Goal: Task Accomplishment & Management: Manage account settings

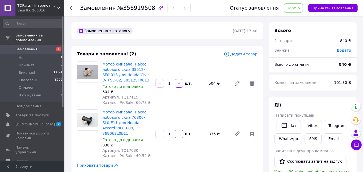
click at [296, 8] on span "Нове" at bounding box center [292, 8] width 10 height 4
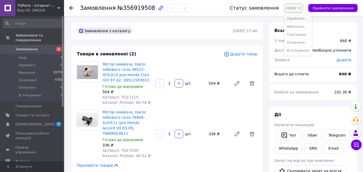
click at [298, 17] on li "Прийнято" at bounding box center [299, 19] width 28 height 8
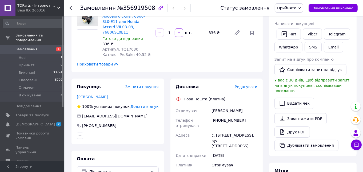
scroll to position [107, 0]
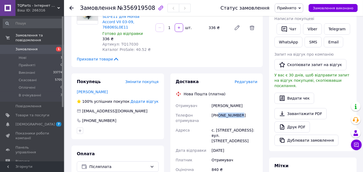
drag, startPoint x: 221, startPoint y: 109, endPoint x: 236, endPoint y: 109, distance: 14.7
click at [242, 111] on div "+380668493590" at bounding box center [235, 118] width 48 height 15
copy div "0668493590"
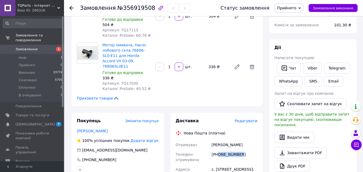
scroll to position [27, 0]
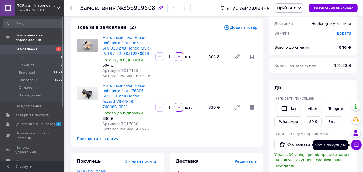
click at [356, 143] on icon at bounding box center [357, 145] width 5 height 5
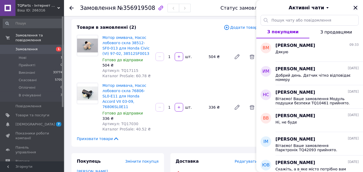
click at [355, 6] on icon "Закрити" at bounding box center [356, 8] width 4 height 4
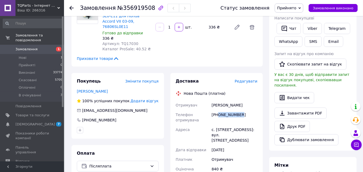
scroll to position [187, 0]
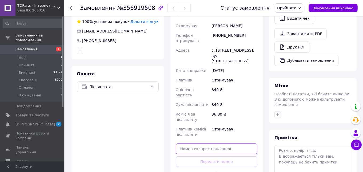
click at [214, 144] on input "text" at bounding box center [217, 149] width 82 height 11
paste input "20451225343497"
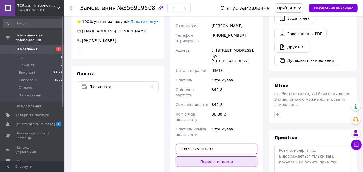
type input "20451225343497"
click at [224, 157] on button "Передати номер" at bounding box center [217, 162] width 82 height 11
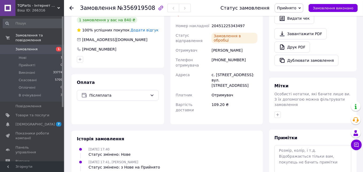
click at [293, 8] on span "Прийнято" at bounding box center [286, 8] width 19 height 4
click at [291, 19] on li "Виконано" at bounding box center [289, 19] width 28 height 8
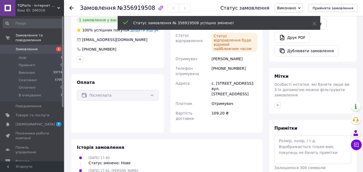
drag, startPoint x: 313, startPoint y: 23, endPoint x: 265, endPoint y: 22, distance: 48.9
click at [313, 23] on icon at bounding box center [315, 24] width 4 height 4
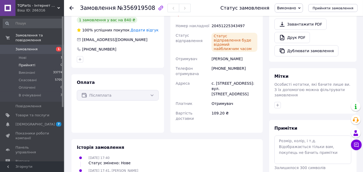
click at [34, 62] on li "Прийняті 0" at bounding box center [33, 65] width 66 height 7
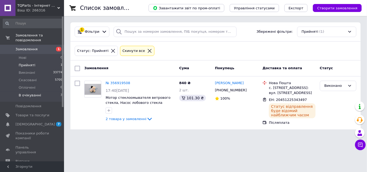
click at [32, 93] on span "В очікуванні" at bounding box center [30, 95] width 22 height 5
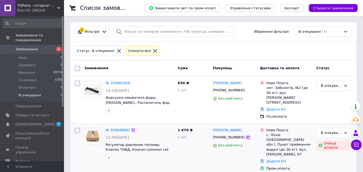
click at [246, 136] on icon at bounding box center [248, 138] width 4 height 4
click at [23, 56] on span "Нові" at bounding box center [23, 58] width 8 height 5
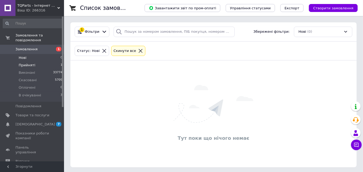
click at [25, 63] on span "Прийняті" at bounding box center [27, 65] width 17 height 5
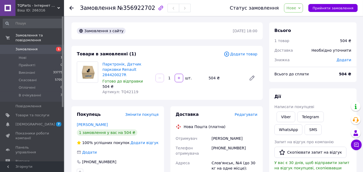
click at [296, 9] on span "Нове" at bounding box center [292, 8] width 10 height 4
click at [301, 18] on li "Прийнято" at bounding box center [299, 19] width 28 height 8
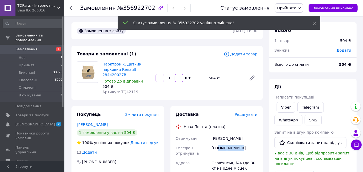
drag, startPoint x: 219, startPoint y: 148, endPoint x: 244, endPoint y: 149, distance: 24.9
click at [244, 149] on div "[PHONE_NUMBER]" at bounding box center [235, 151] width 48 height 15
copy div "0665448819"
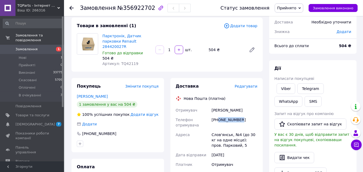
scroll to position [134, 0]
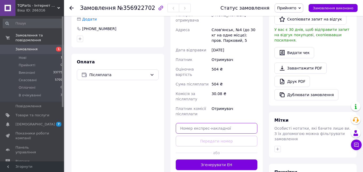
click at [226, 123] on input "text" at bounding box center [217, 128] width 82 height 11
paste input "20451225351893"
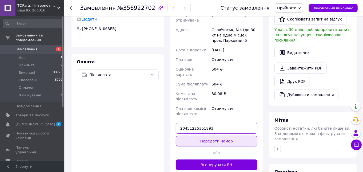
type input "20451225351893"
click at [232, 139] on button "Передати номер" at bounding box center [217, 141] width 82 height 11
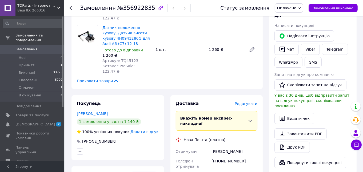
scroll to position [160, 0]
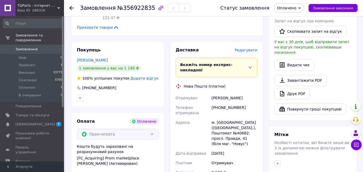
paste input "20451225351160"
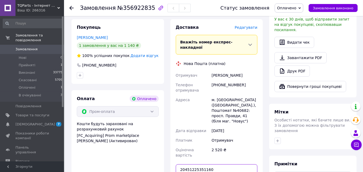
scroll to position [214, 0]
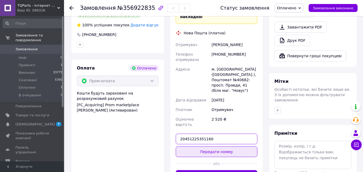
type input "20451225351160"
click at [239, 147] on button "Передати номер" at bounding box center [217, 152] width 82 height 11
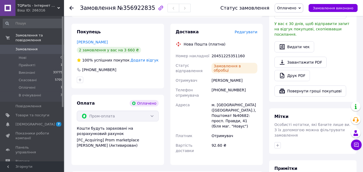
scroll to position [160, 0]
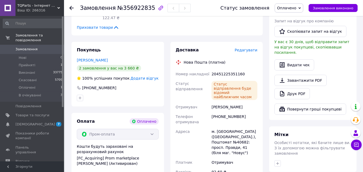
click at [294, 8] on span "Оплачено" at bounding box center [286, 8] width 19 height 4
click at [291, 26] on li "Виконано" at bounding box center [289, 27] width 28 height 8
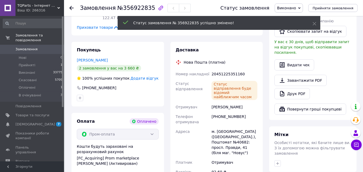
click at [28, 63] on span "Прийняті" at bounding box center [27, 65] width 17 height 5
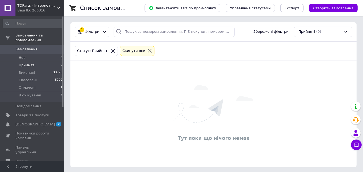
click at [30, 54] on li "Нові 0" at bounding box center [33, 57] width 66 height 7
click at [29, 63] on span "Прийняті" at bounding box center [27, 65] width 17 height 5
click at [32, 54] on li "Нові 0" at bounding box center [33, 57] width 66 height 7
click at [30, 85] on span "Оплачені" at bounding box center [27, 87] width 17 height 5
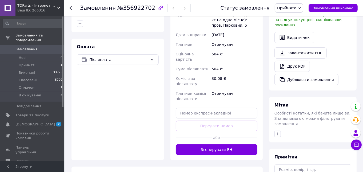
scroll to position [151, 0]
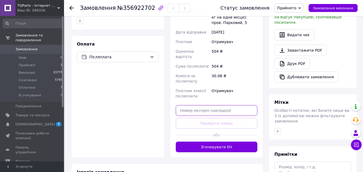
click at [226, 105] on input "text" at bounding box center [217, 110] width 82 height 11
paste input "20451225351893"
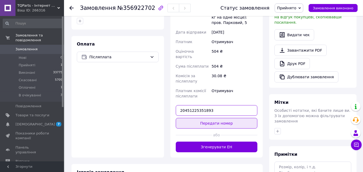
type input "20451225351893"
drag, startPoint x: 235, startPoint y: 116, endPoint x: 243, endPoint y: 96, distance: 21.6
click at [235, 118] on button "Передати номер" at bounding box center [217, 123] width 82 height 11
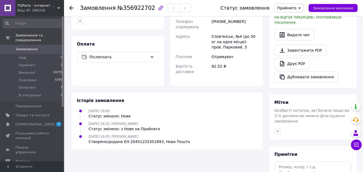
click at [292, 10] on span "Прийнято" at bounding box center [289, 7] width 29 height 9
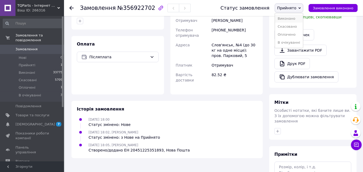
click at [289, 18] on li "Виконано" at bounding box center [289, 19] width 28 height 8
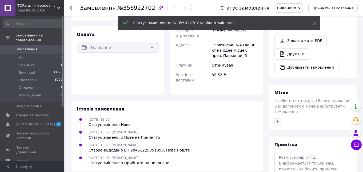
scroll to position [142, 0]
